Goal: Find specific page/section: Find specific page/section

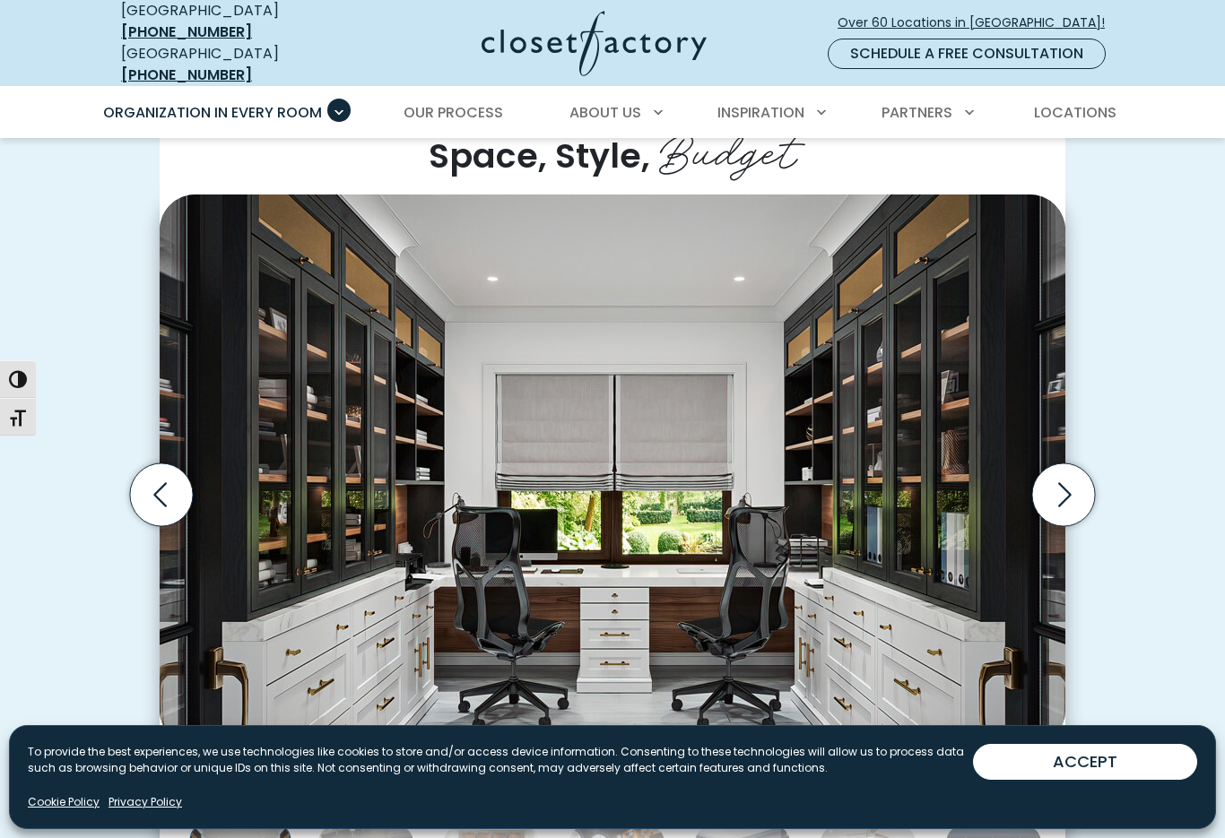
scroll to position [446, 0]
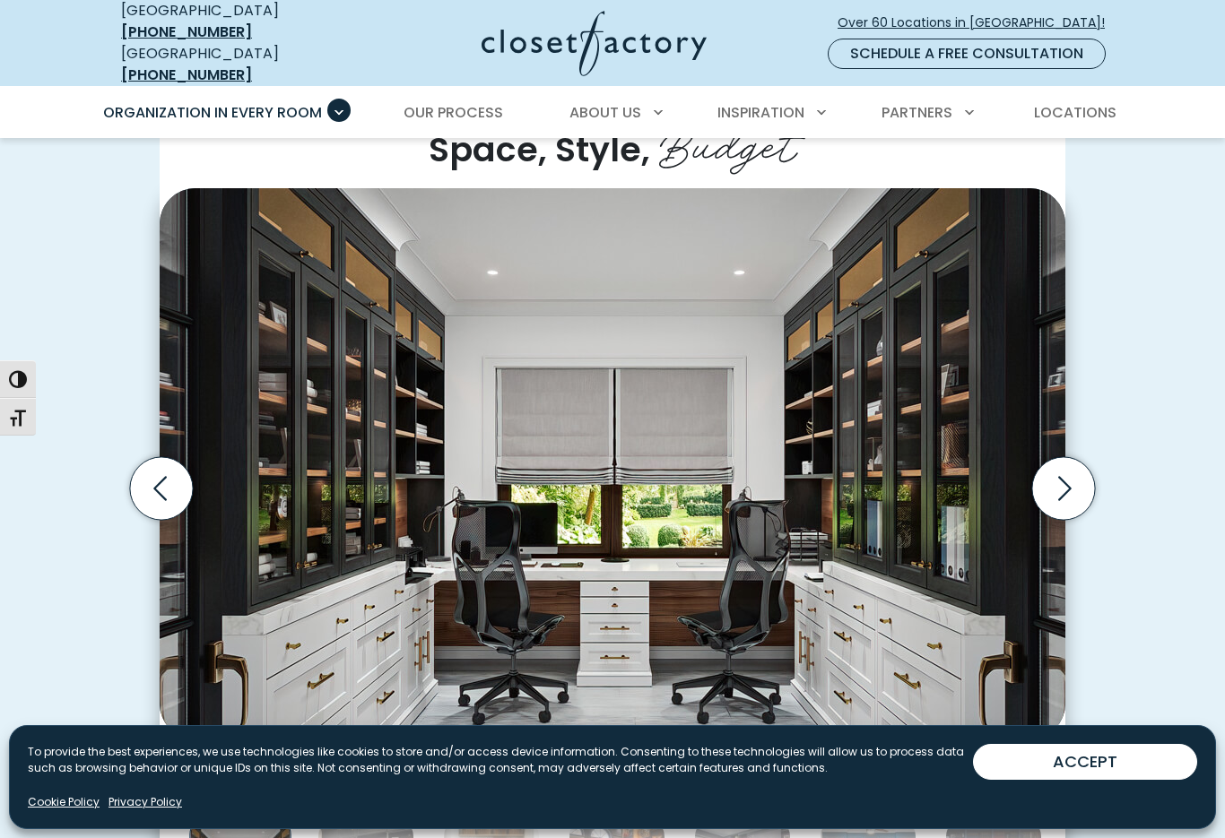
click at [1046, 780] on button "ACCEPT" at bounding box center [1085, 762] width 224 height 36
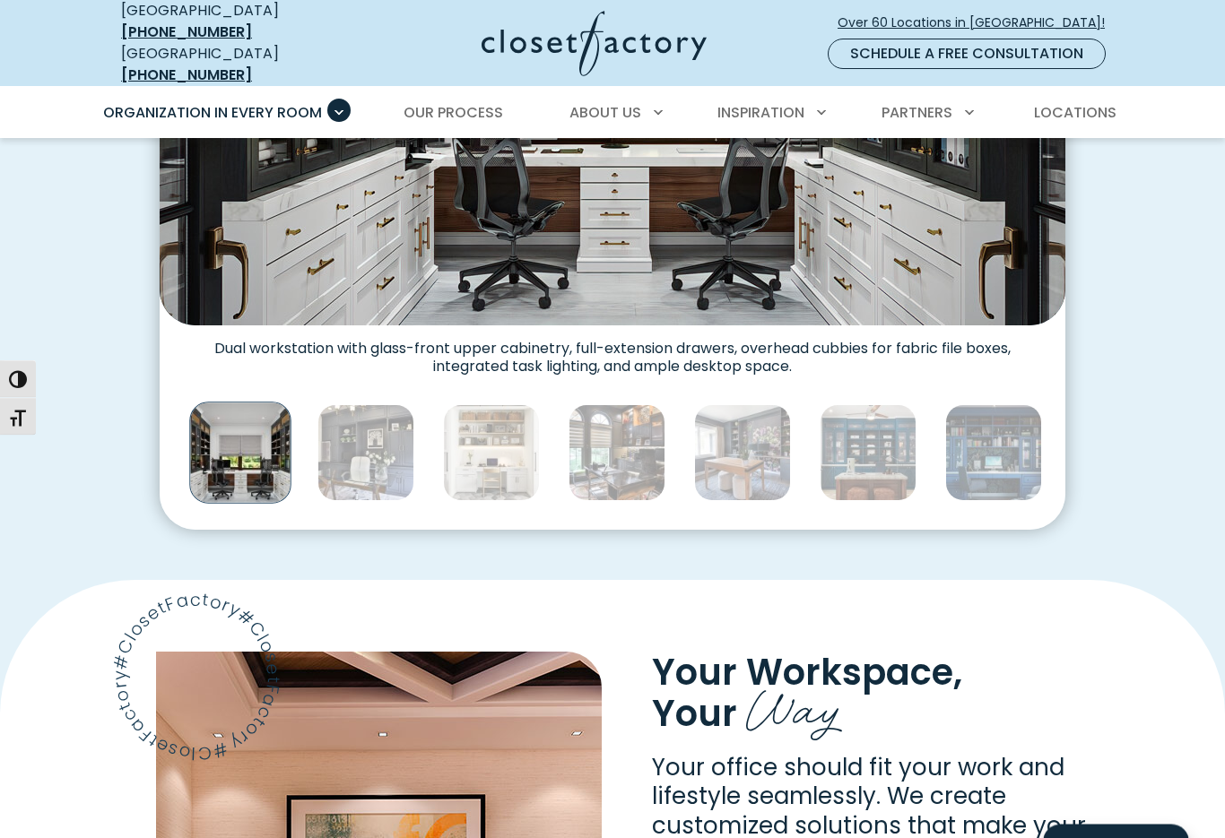
click at [376, 444] on img "Thumbnail Gallery" at bounding box center [365, 453] width 97 height 97
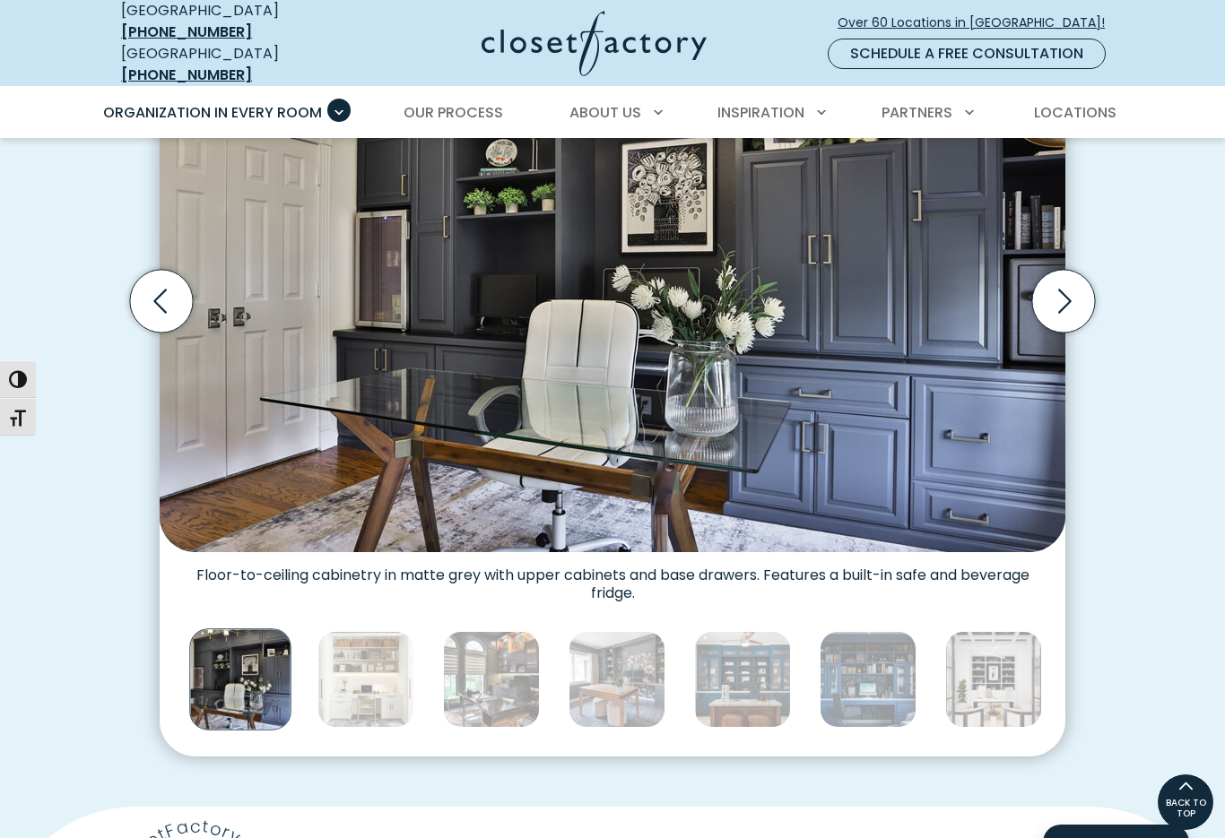
scroll to position [627, 0]
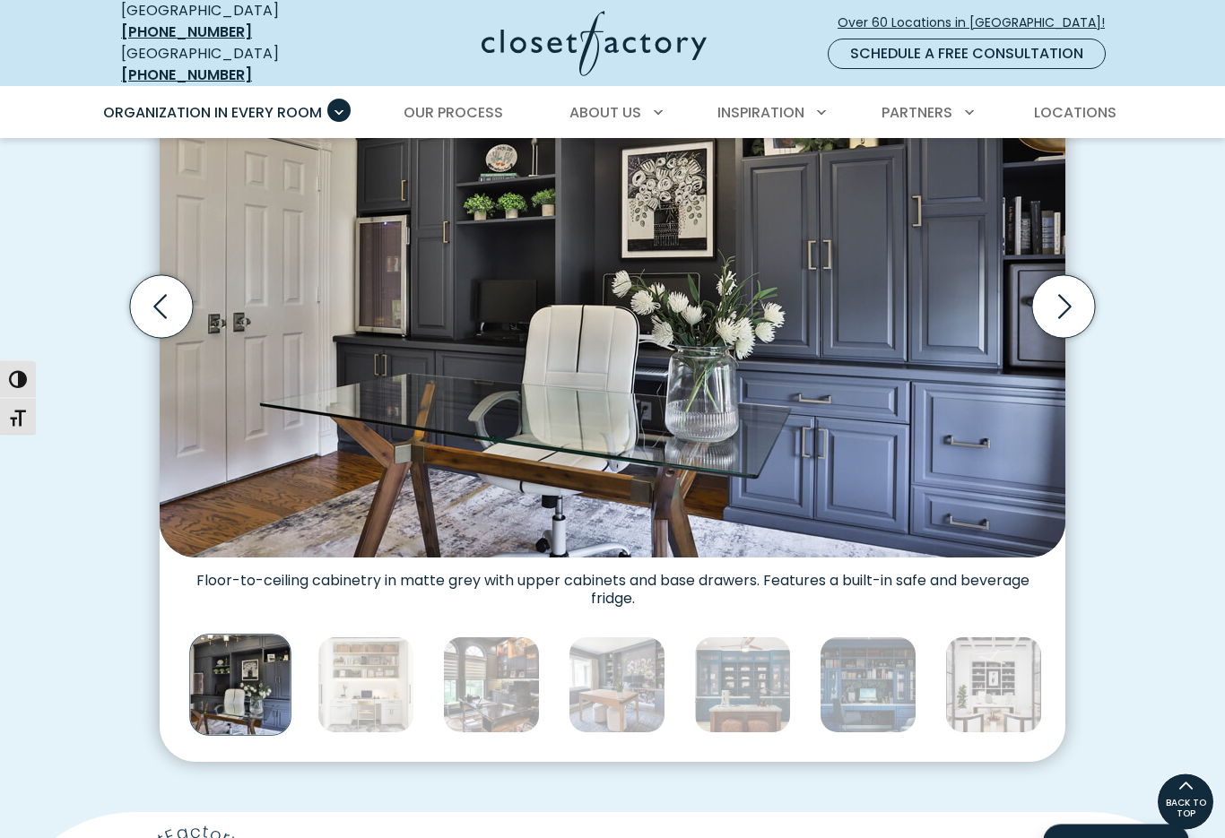
click at [370, 657] on img "Thumbnail Gallery" at bounding box center [365, 685] width 97 height 97
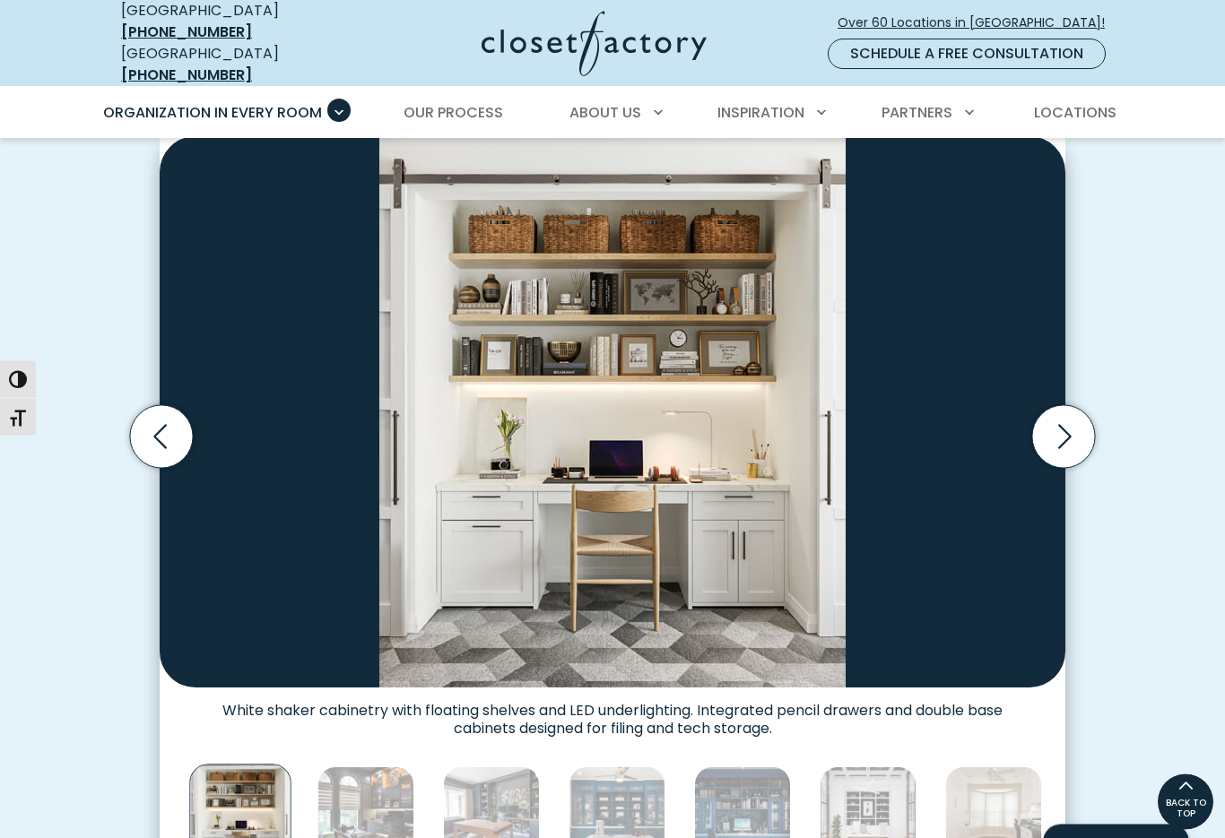
scroll to position [495, 0]
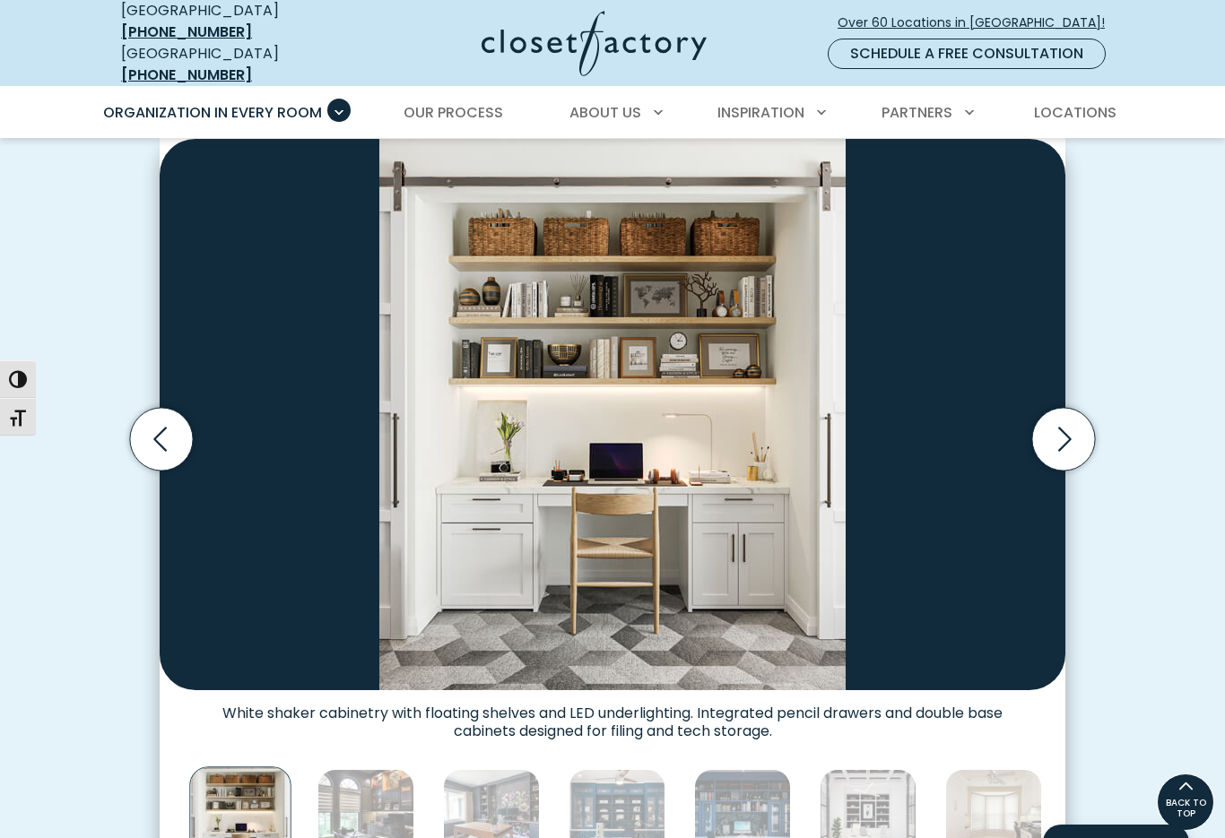
click at [371, 801] on img "Thumbnail Gallery" at bounding box center [365, 817] width 97 height 97
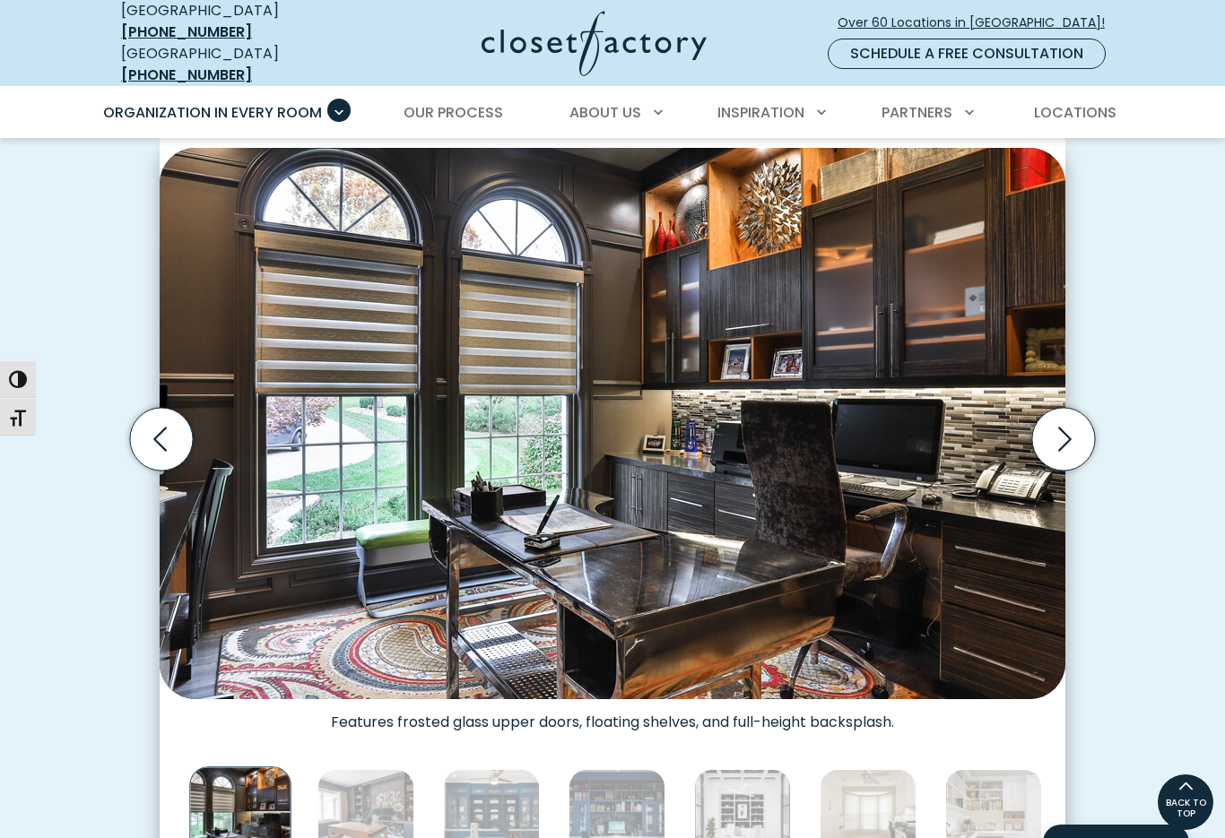
click at [384, 799] on img "Thumbnail Gallery" at bounding box center [365, 817] width 97 height 97
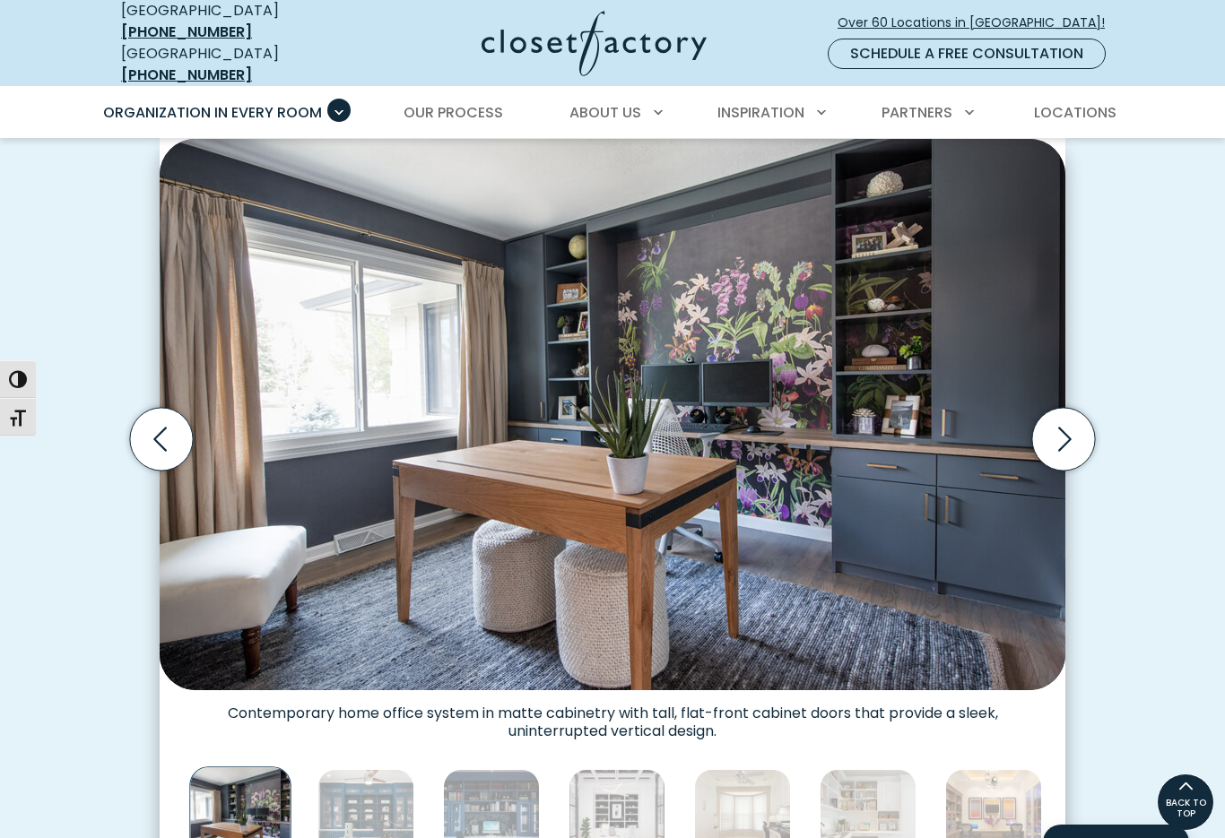
click at [384, 804] on img "Thumbnail Gallery" at bounding box center [365, 817] width 97 height 97
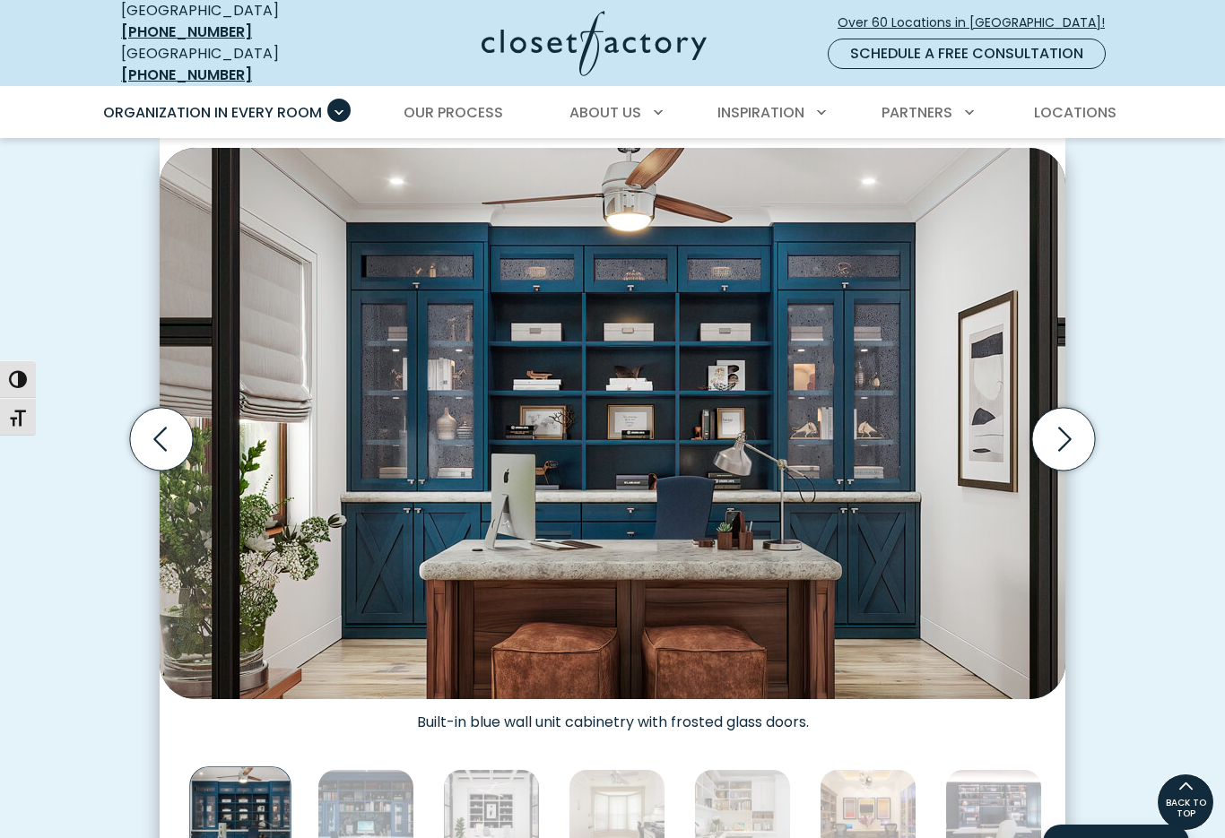
click at [371, 791] on img "Thumbnail Gallery" at bounding box center [365, 817] width 97 height 97
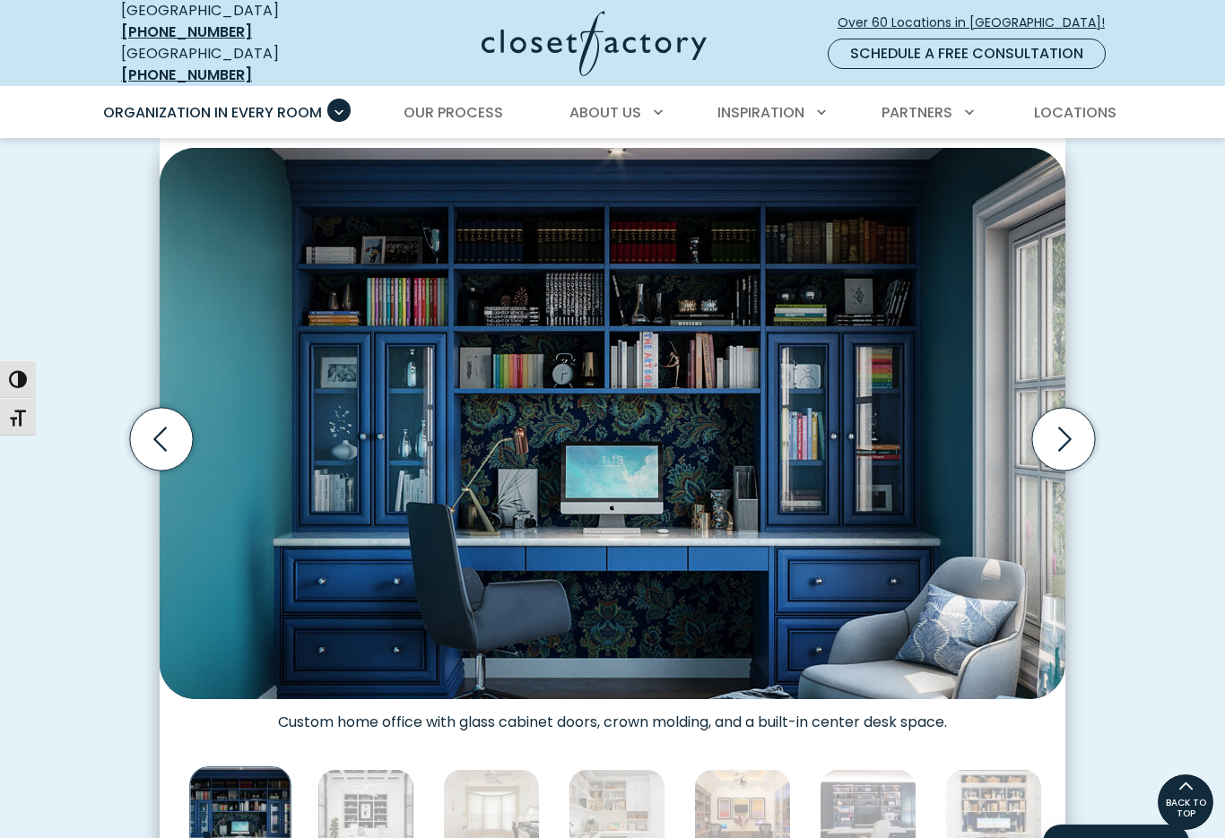
click at [381, 807] on img "Thumbnail Gallery" at bounding box center [365, 817] width 97 height 97
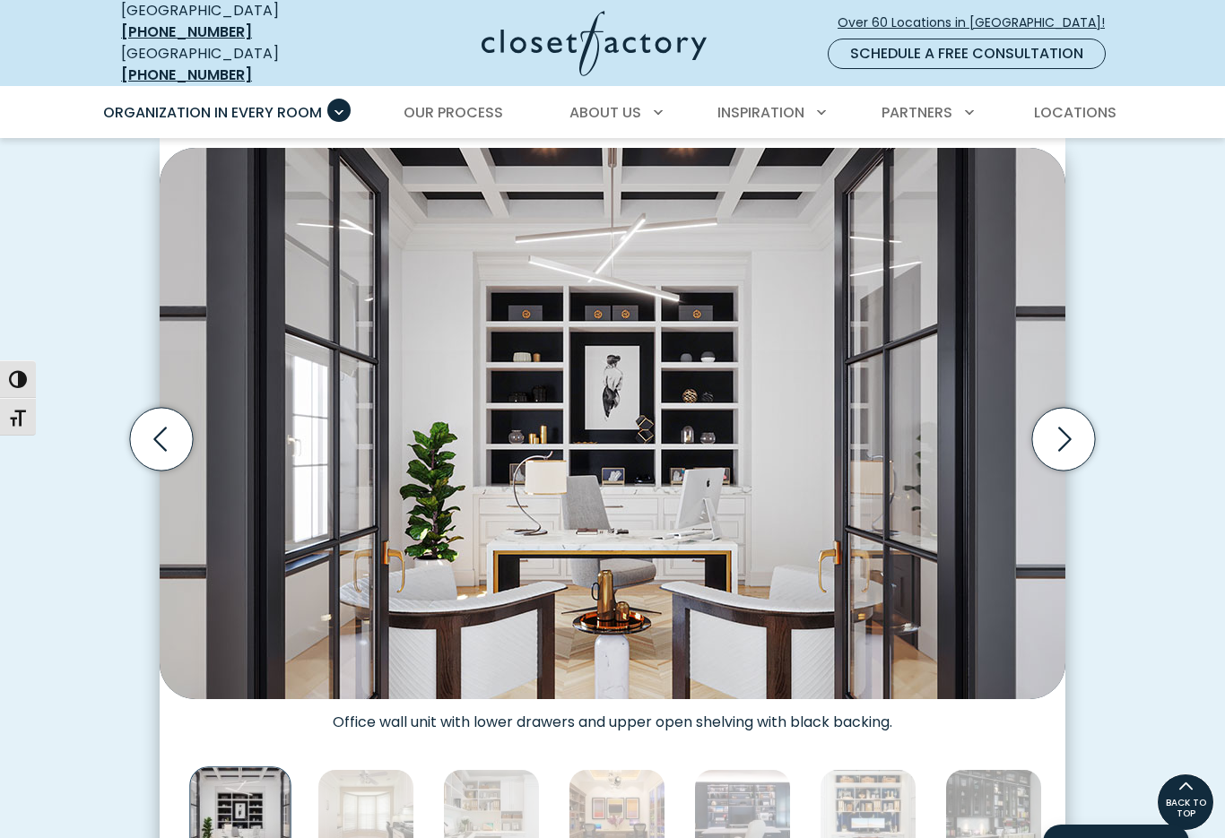
click at [379, 793] on img "Thumbnail Gallery" at bounding box center [365, 817] width 97 height 97
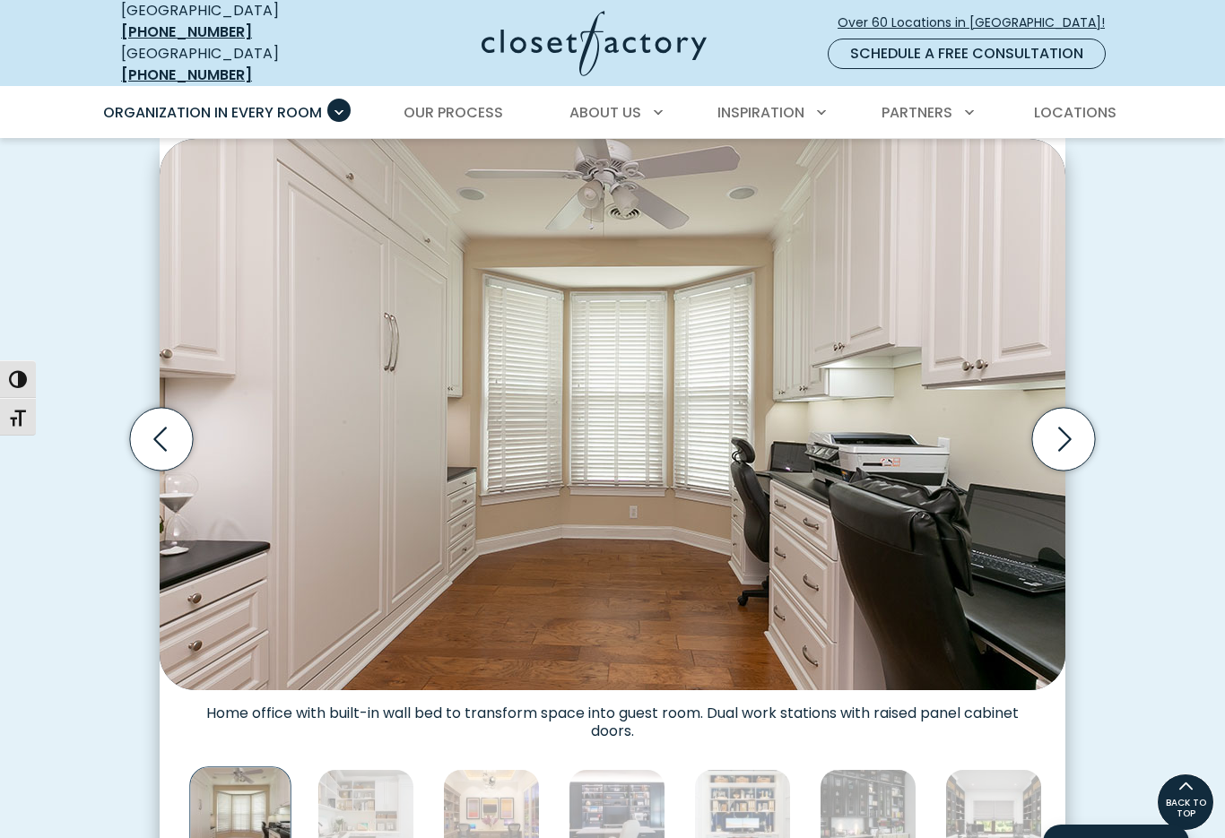
click at [372, 797] on img "Thumbnail Gallery" at bounding box center [365, 817] width 97 height 97
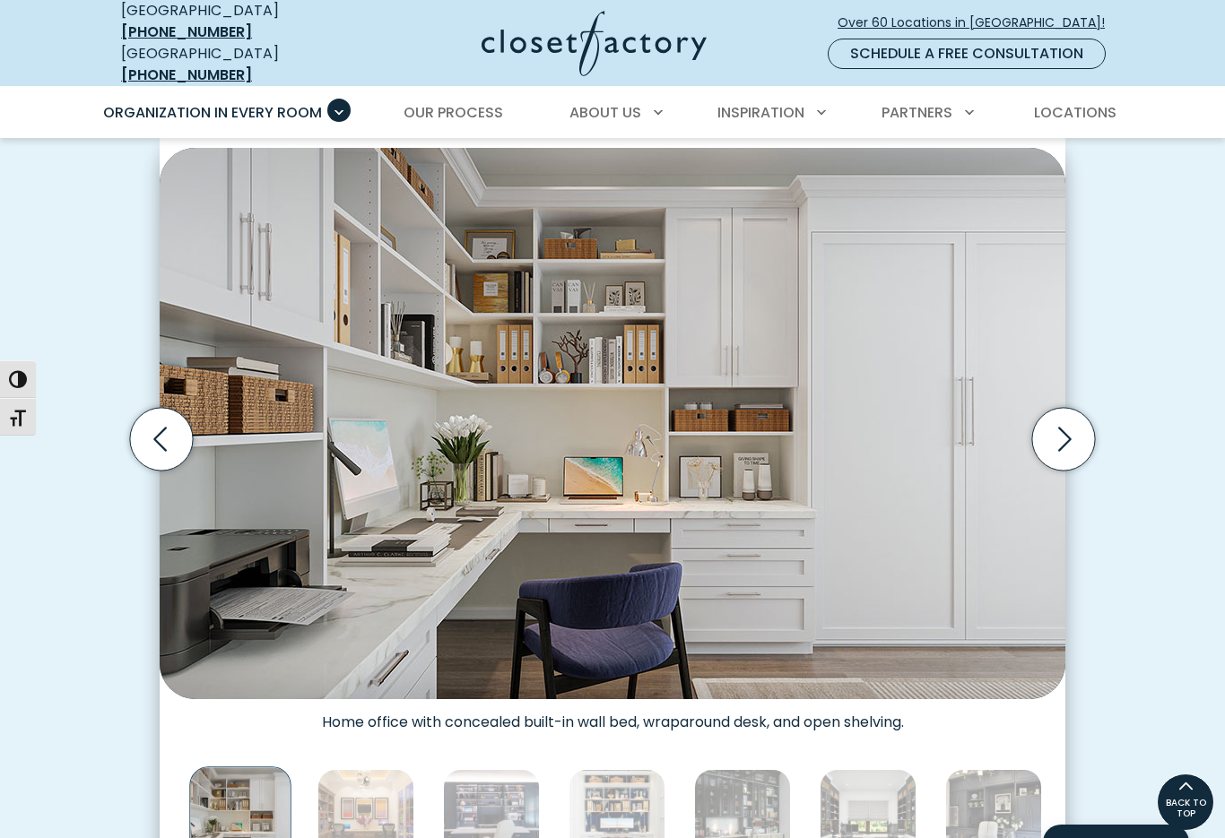
click at [370, 796] on img "Thumbnail Gallery" at bounding box center [365, 817] width 97 height 97
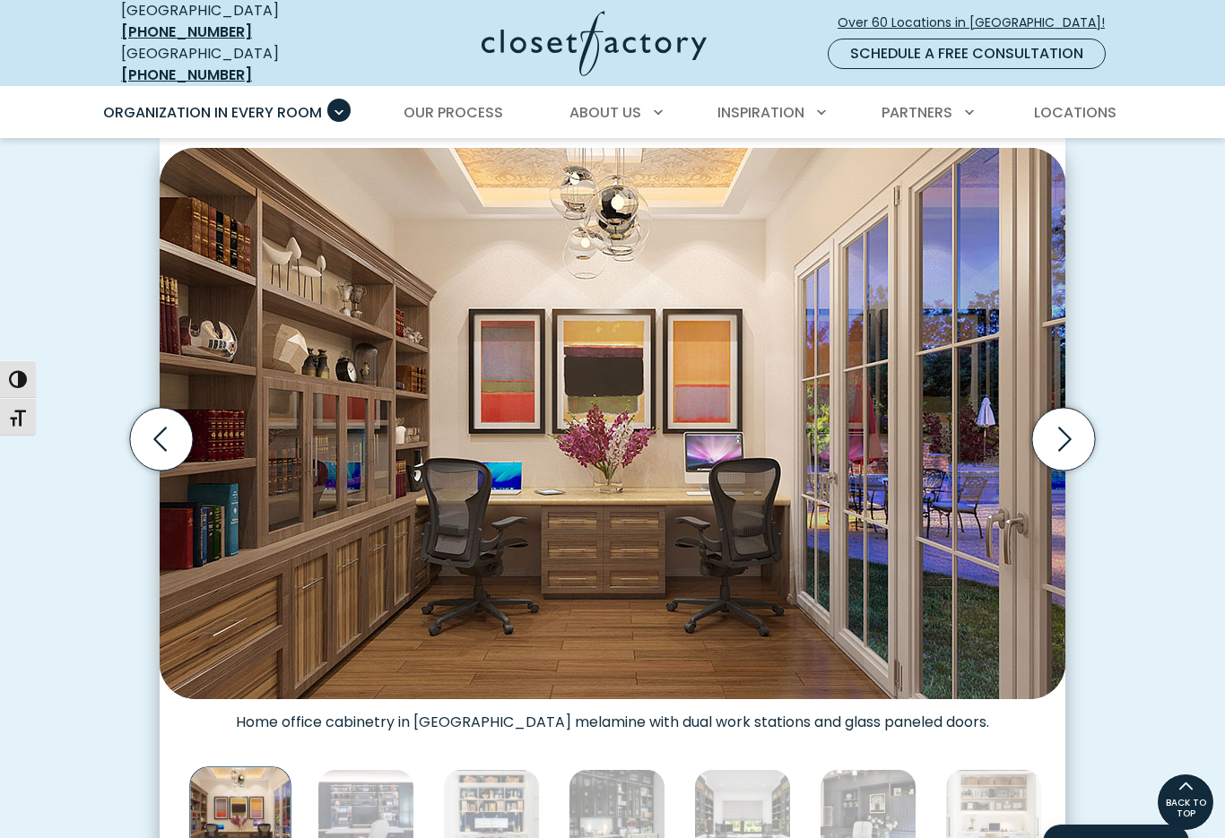
click at [375, 809] on img "Thumbnail Gallery" at bounding box center [365, 817] width 97 height 97
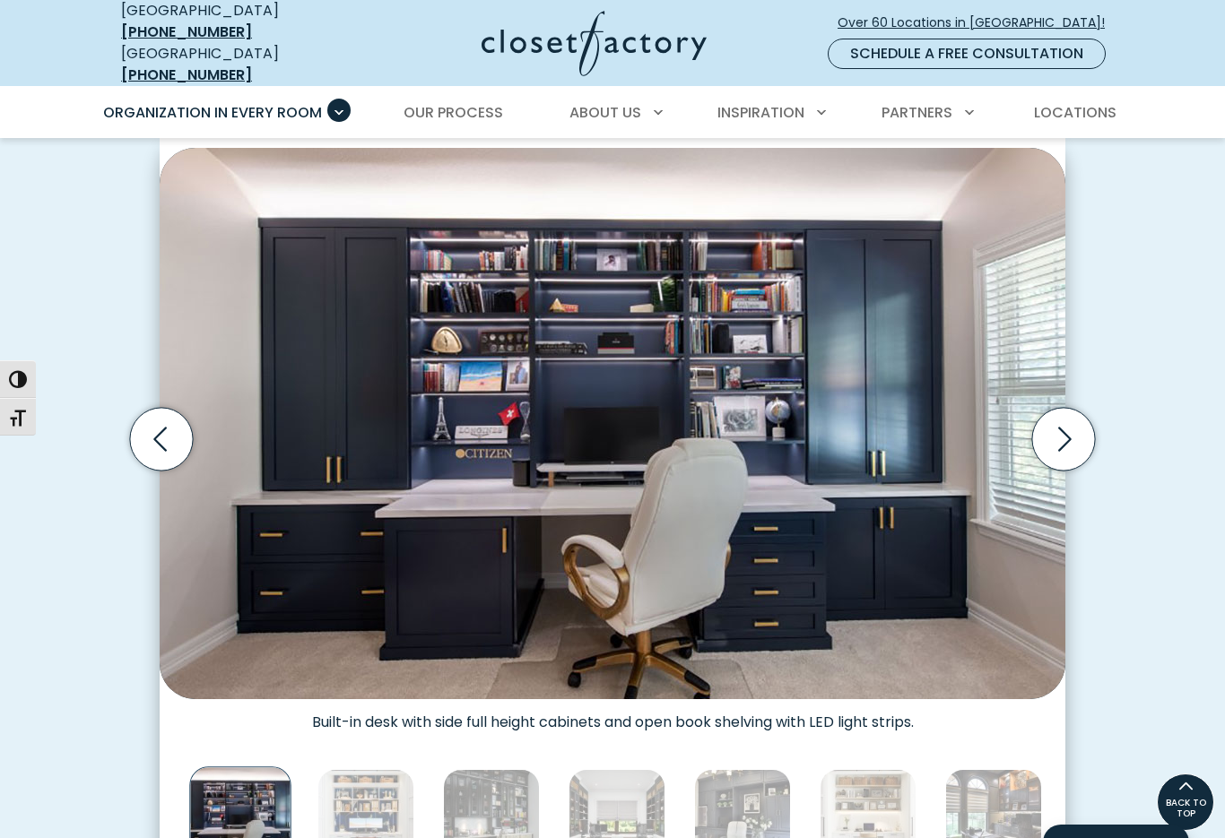
click at [370, 799] on img "Thumbnail Gallery" at bounding box center [365, 817] width 97 height 97
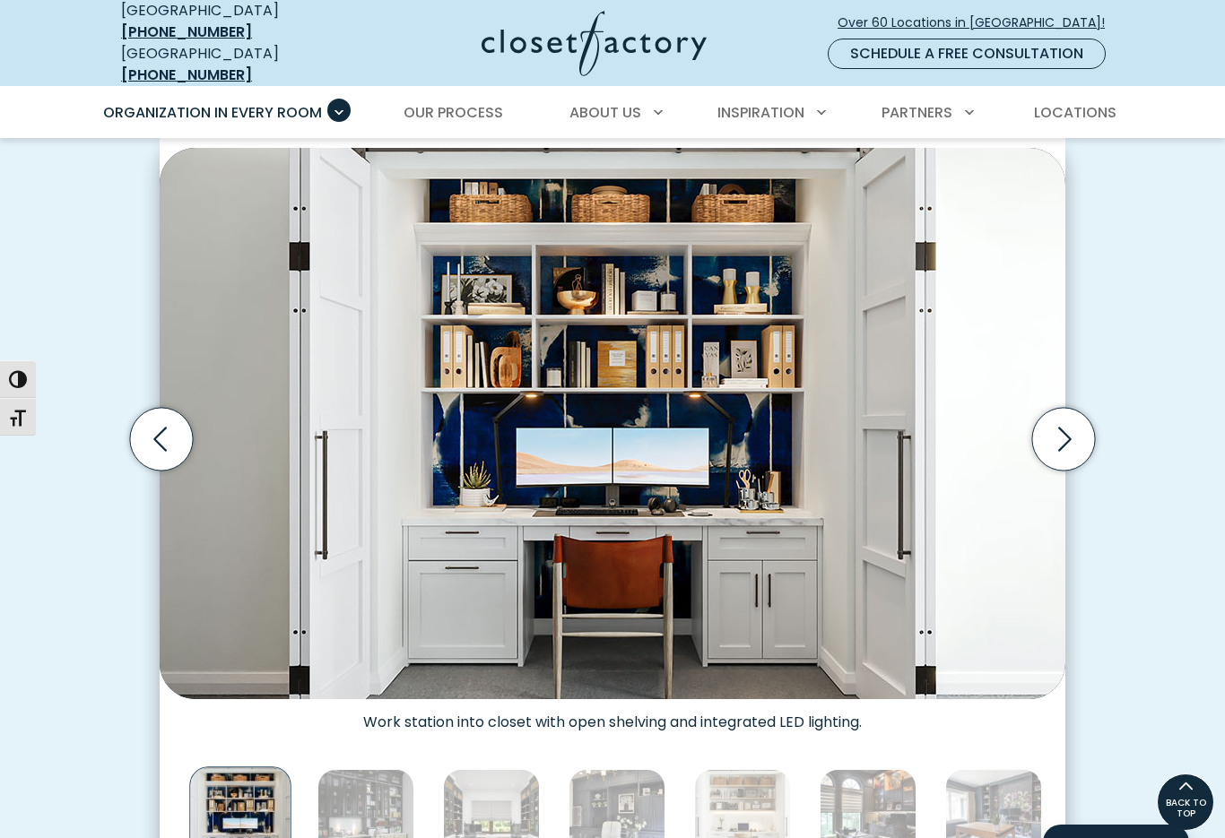
click at [368, 785] on img "Thumbnail Gallery" at bounding box center [365, 817] width 97 height 97
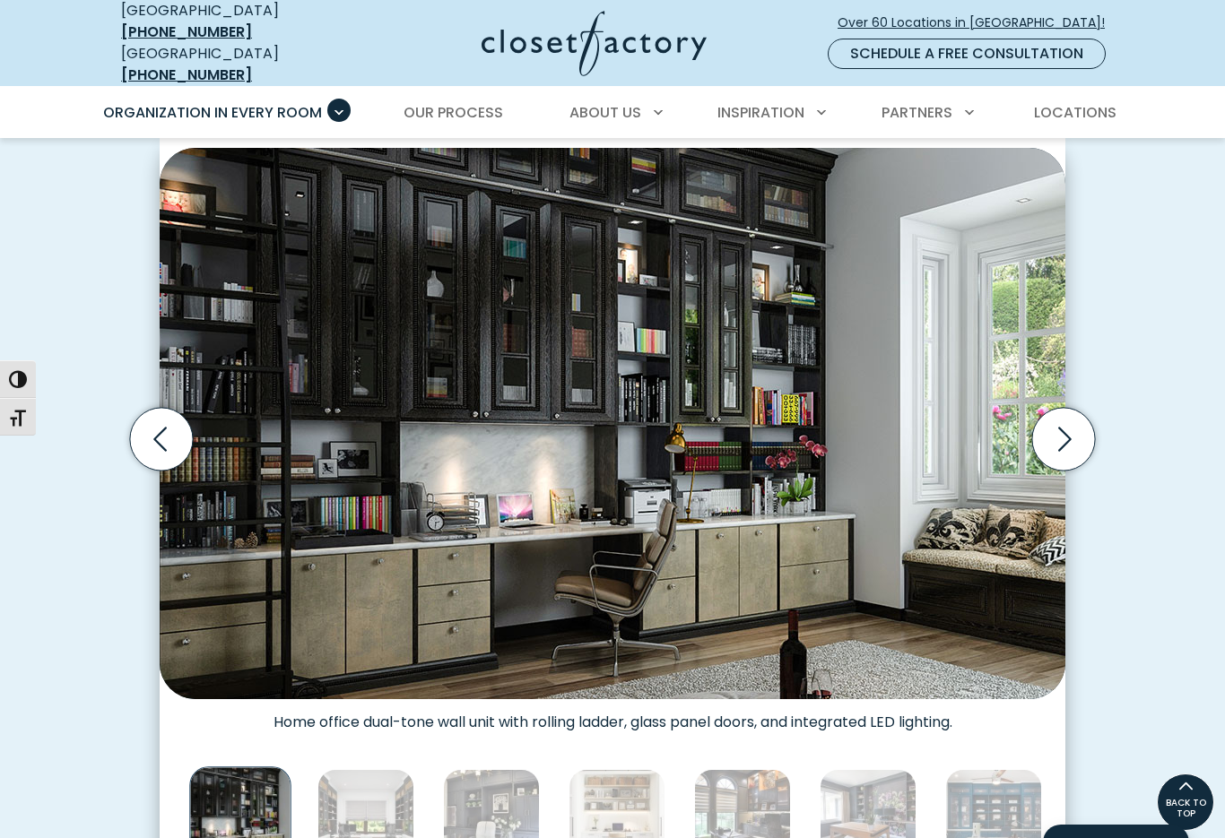
click at [366, 801] on img "Thumbnail Gallery" at bounding box center [365, 817] width 97 height 97
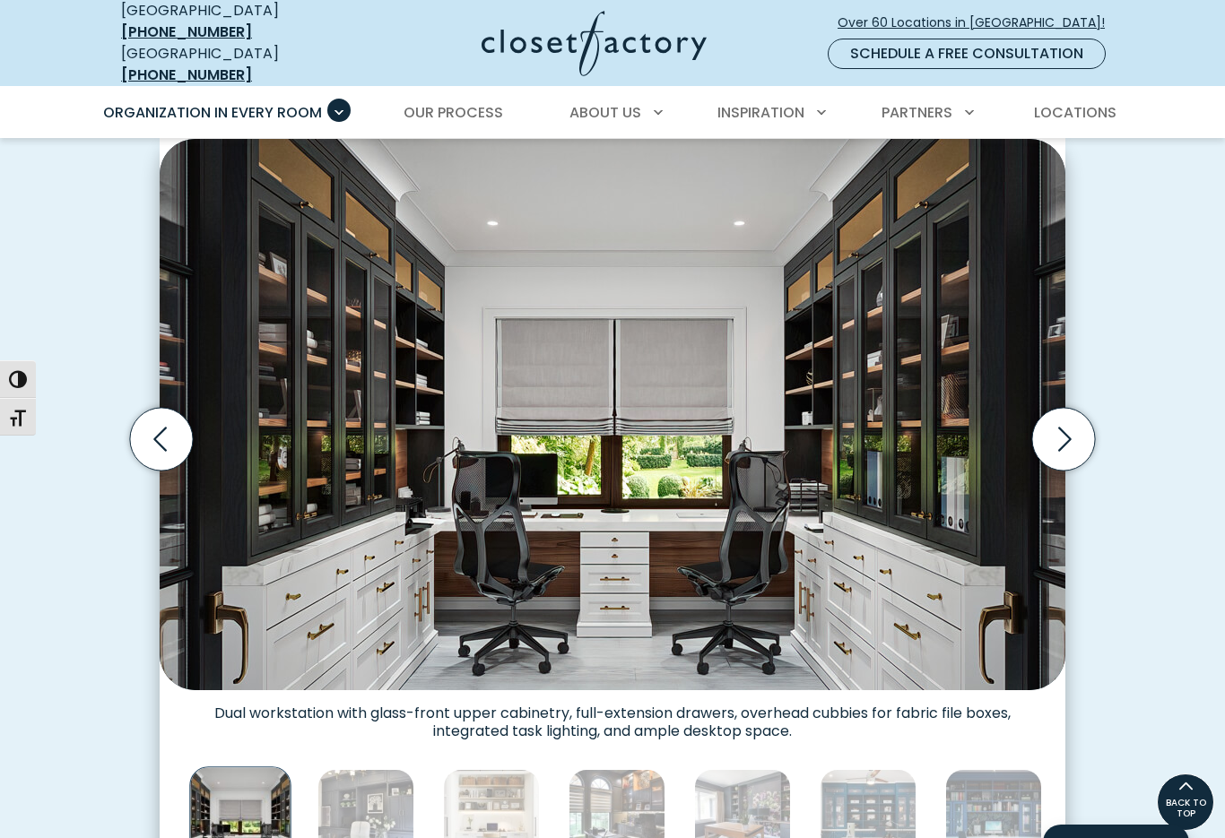
click at [366, 803] on img "Thumbnail Gallery" at bounding box center [365, 817] width 97 height 97
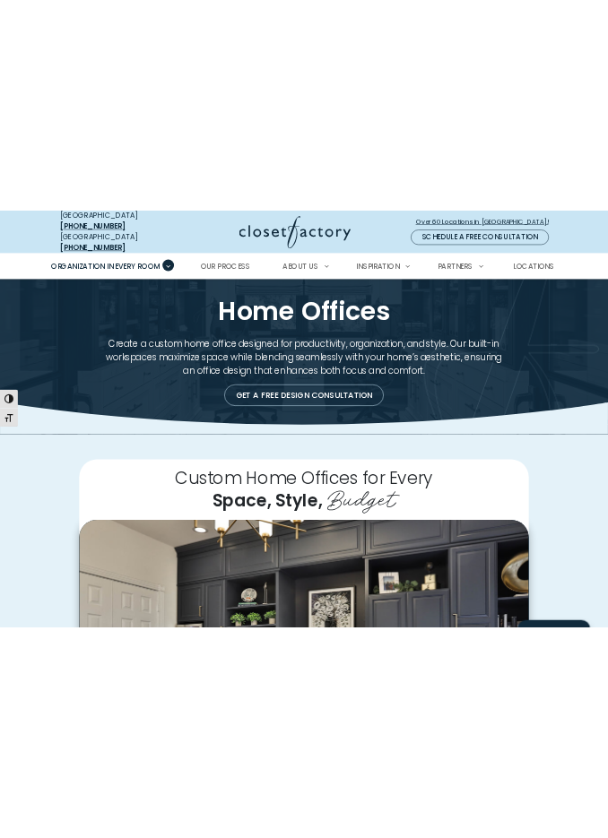
scroll to position [0, 0]
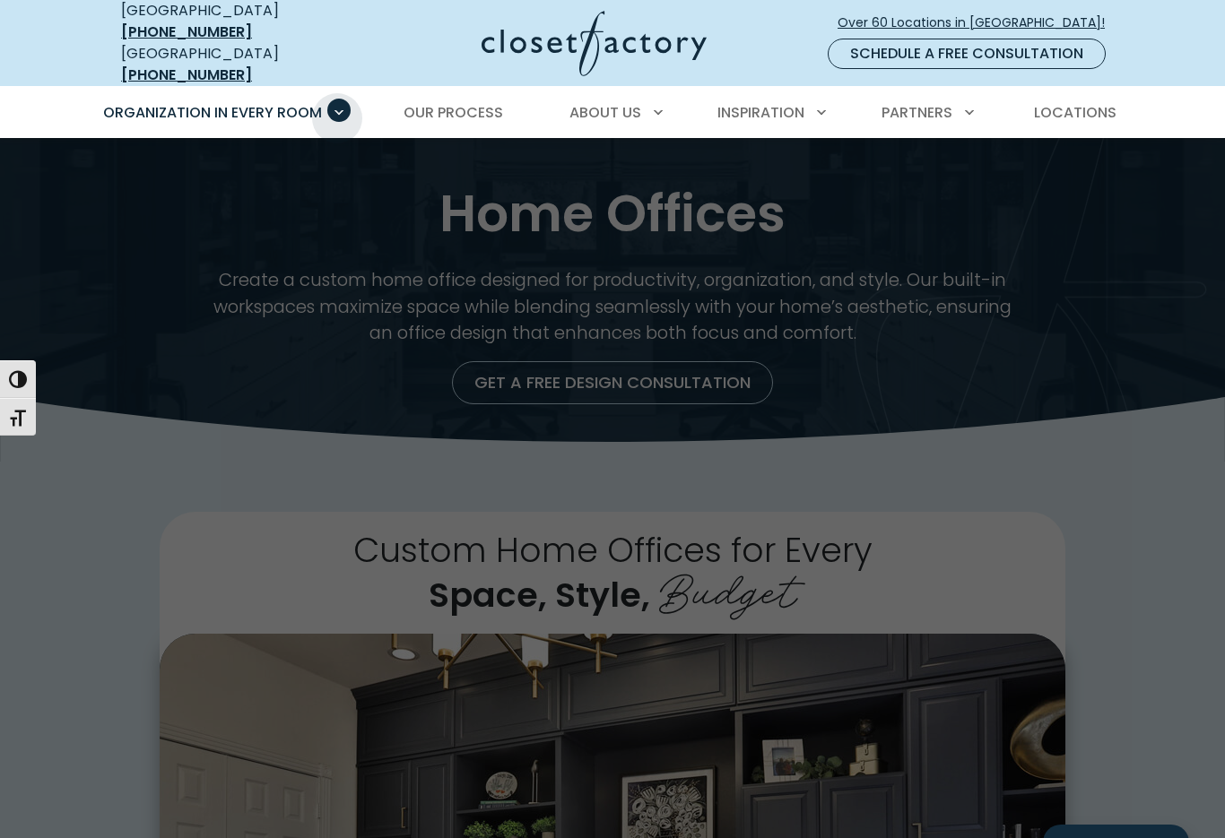
click at [174, 490] on span "Craft Room" at bounding box center [181, 500] width 95 height 21
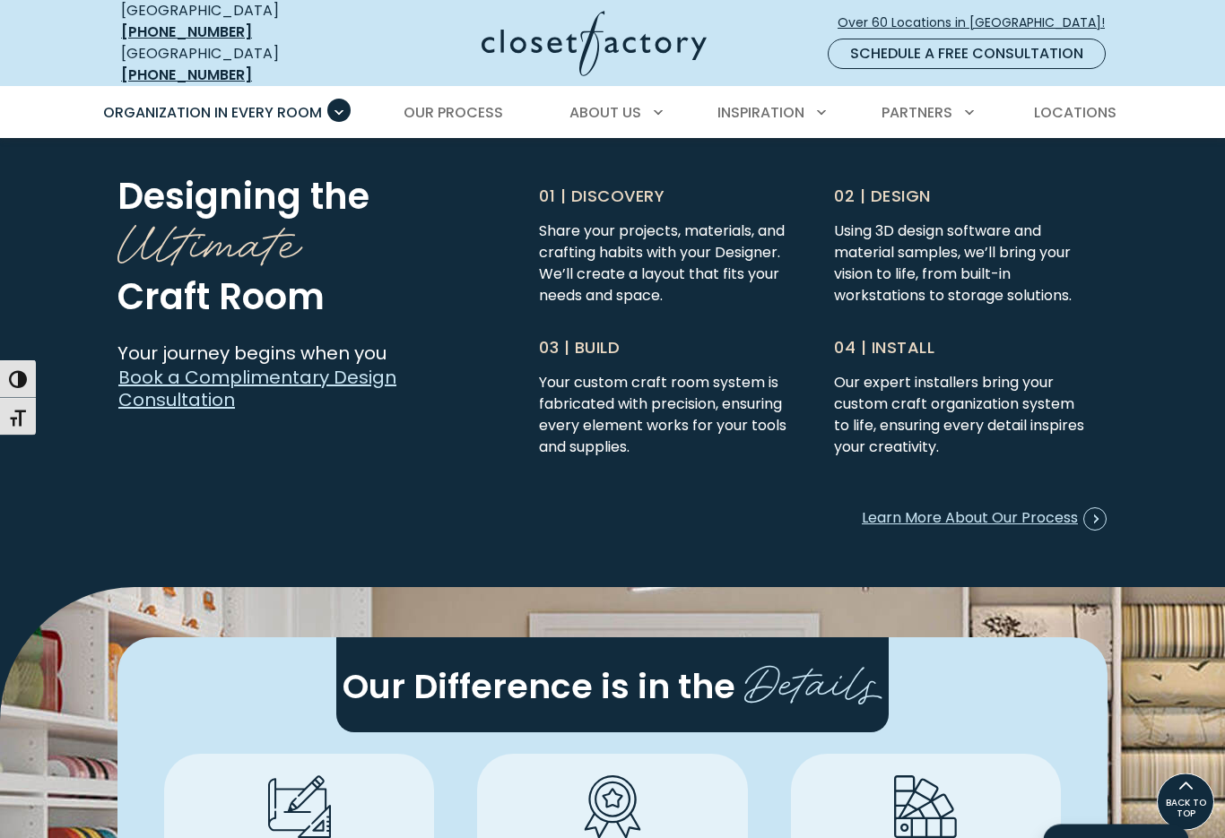
scroll to position [4408, 0]
